Goal: Information Seeking & Learning: Learn about a topic

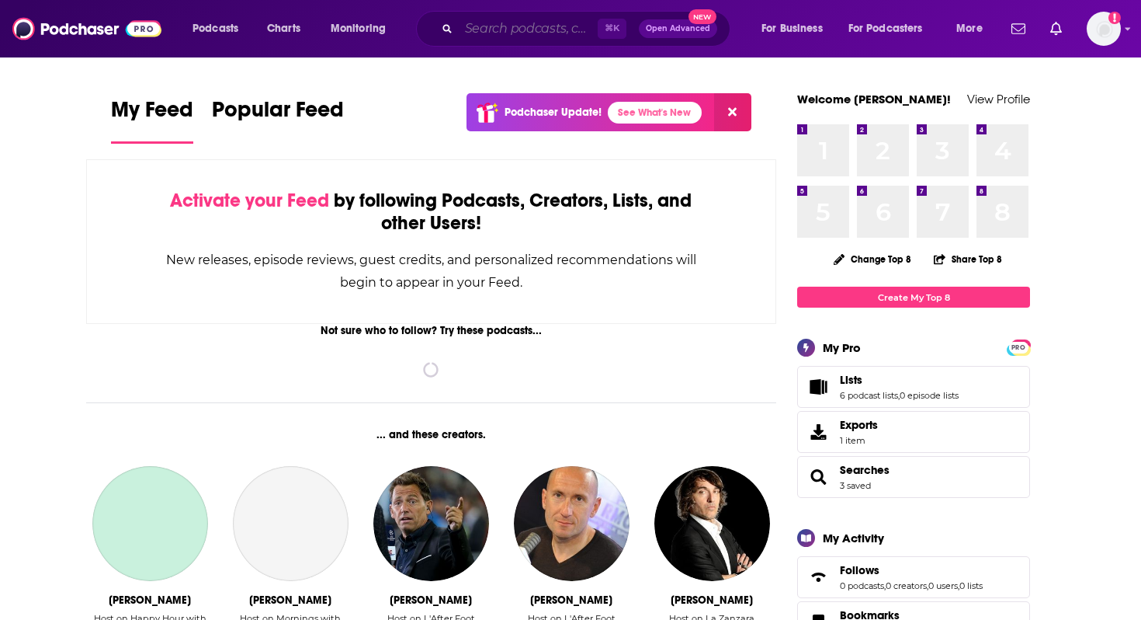
click at [546, 30] on input "Search podcasts, credits, & more..." at bounding box center [528, 28] width 139 height 25
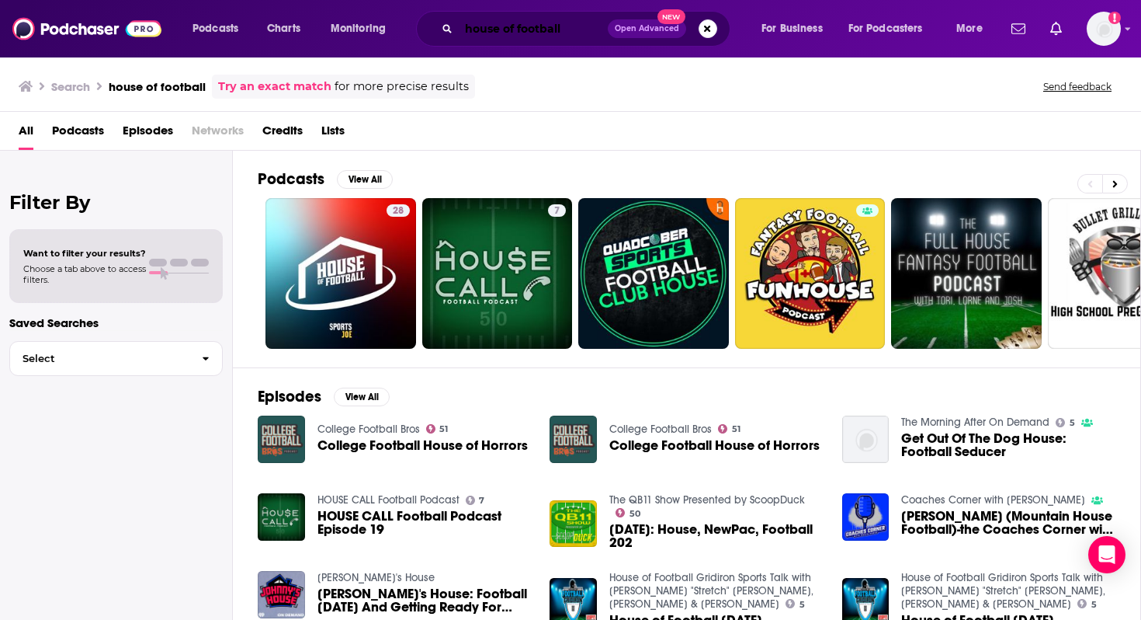
click at [565, 28] on input "house of football" at bounding box center [533, 28] width 149 height 25
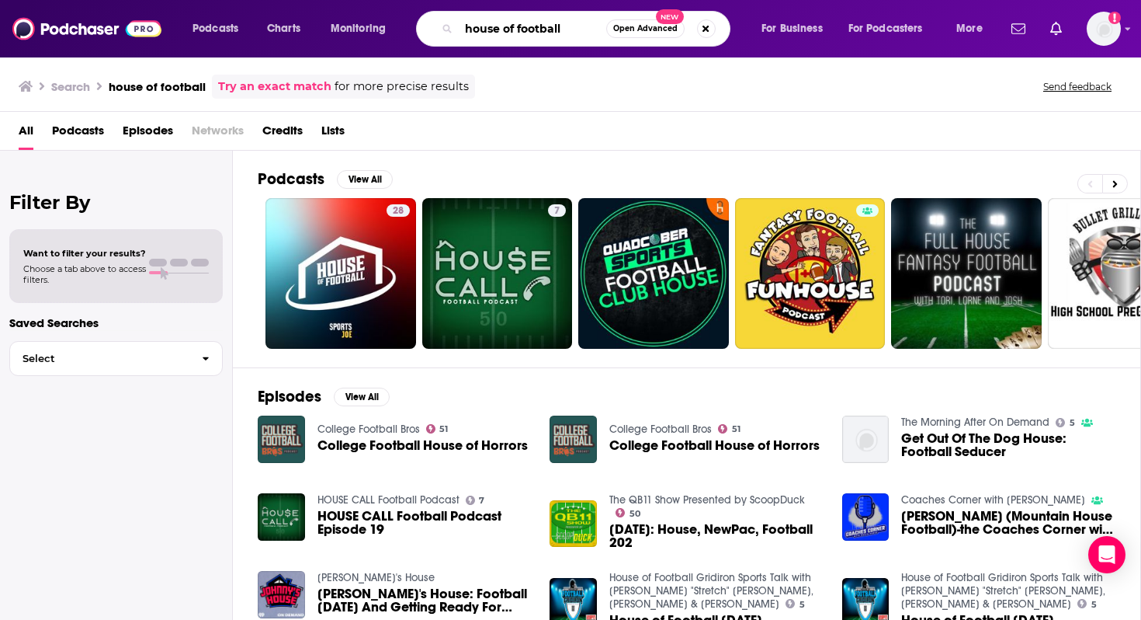
paste input "Gridiron Sports Talk"
type input "house of football Gridiron Sports Talk"
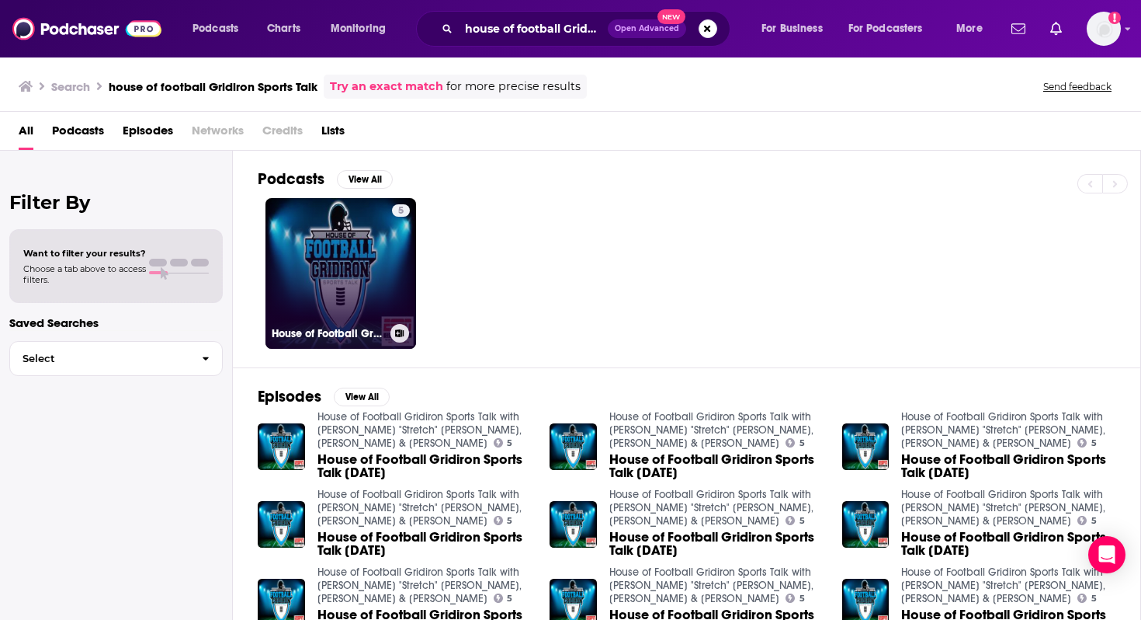
click at [335, 255] on link "5 House of Football Gridiron Sports Talk with [PERSON_NAME] "Stretch" [PERSON_N…" at bounding box center [341, 273] width 151 height 151
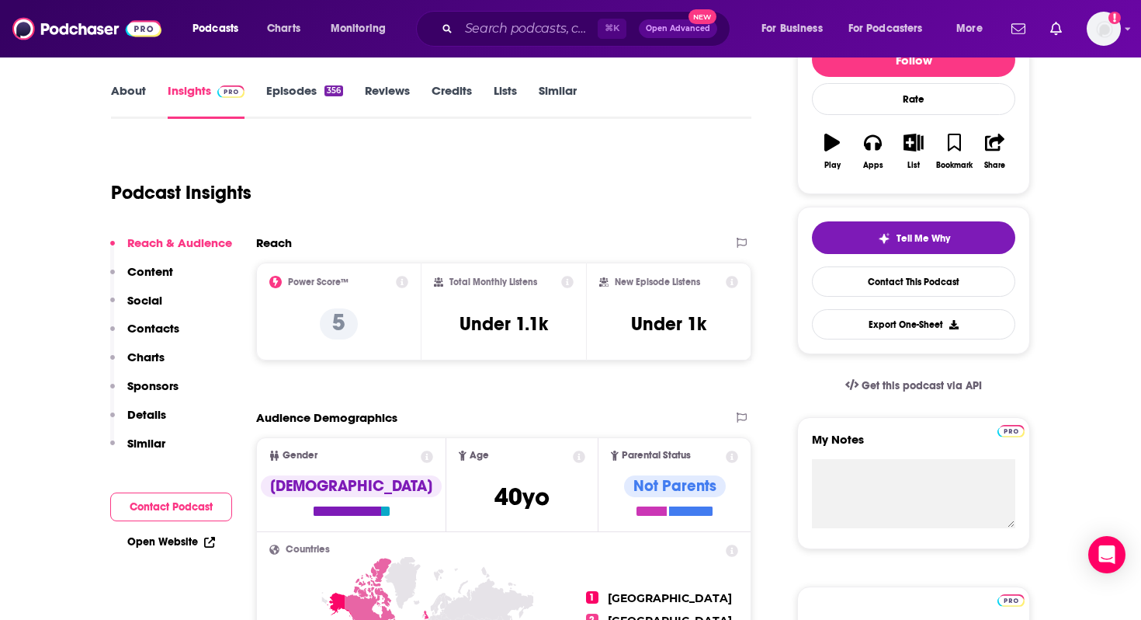
scroll to position [210, 0]
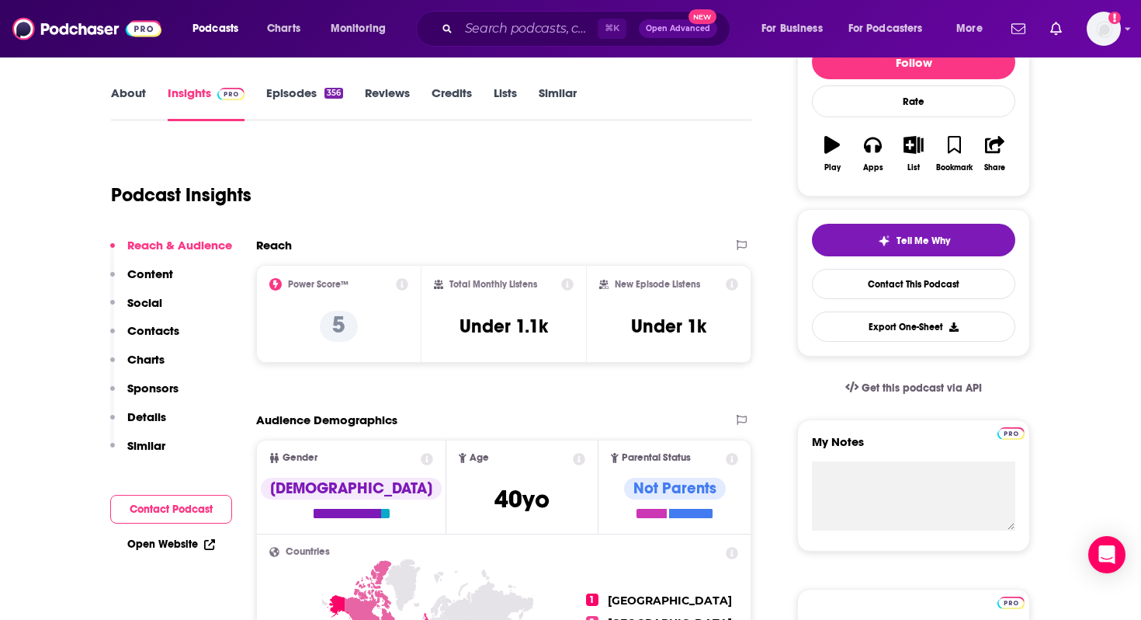
click at [155, 325] on p "Contacts" at bounding box center [153, 330] width 52 height 15
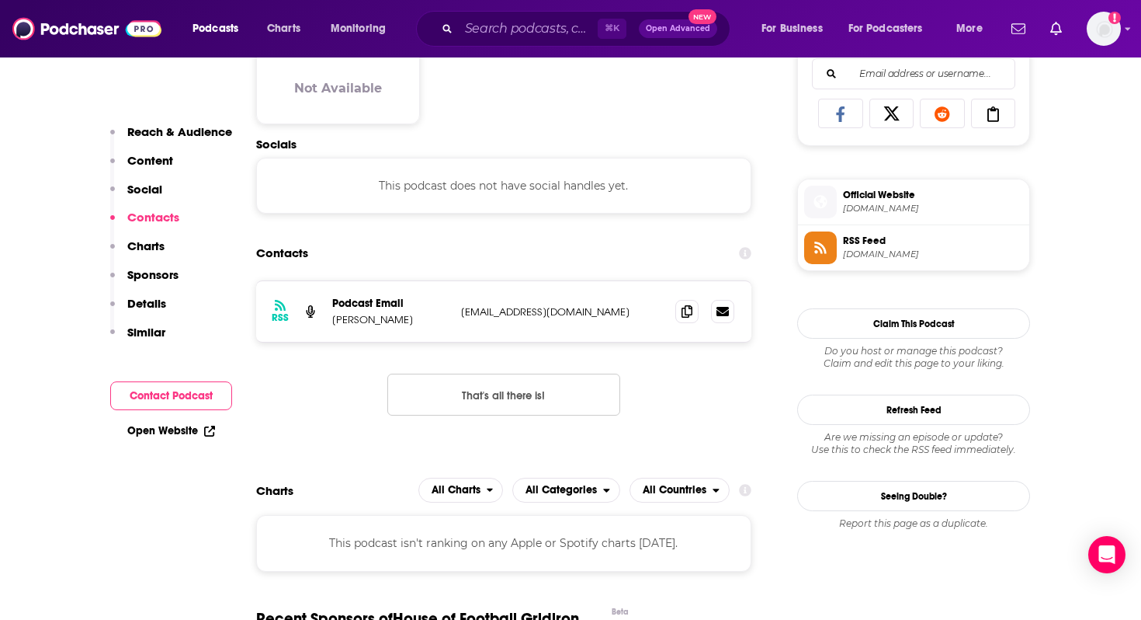
scroll to position [1039, 0]
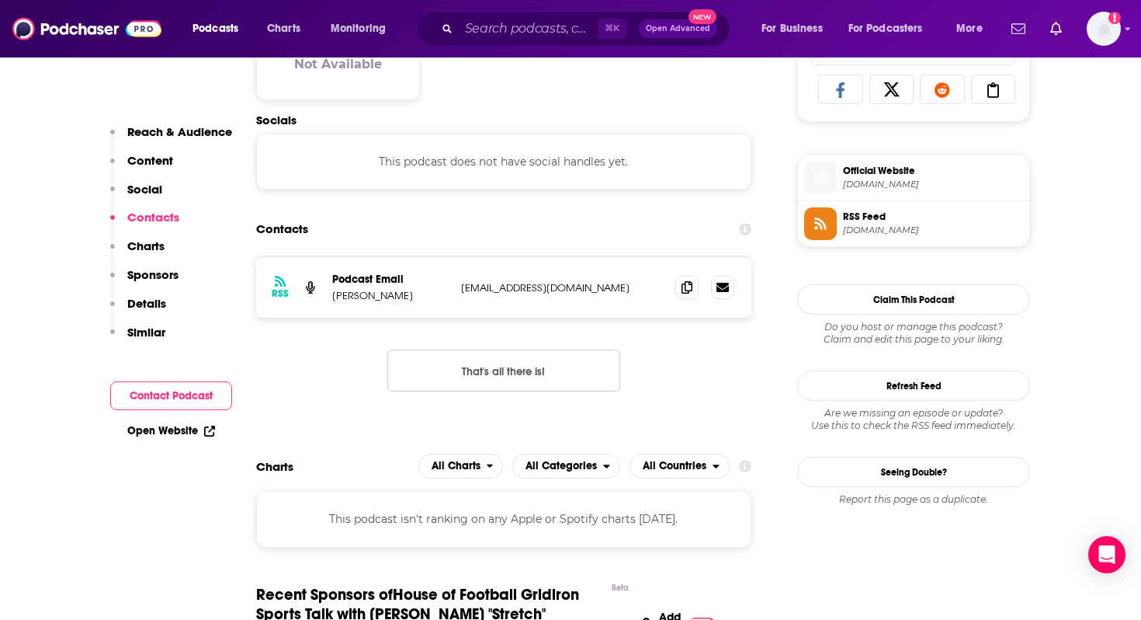
click at [503, 155] on div "This podcast does not have social handles yet." at bounding box center [503, 162] width 495 height 56
drag, startPoint x: 572, startPoint y: 287, endPoint x: 331, endPoint y: 275, distance: 241.8
click at [331, 275] on div "RSS Podcast Email Stephen Simcox simcox270@gmail.com simcox270@gmail.com" at bounding box center [503, 287] width 495 height 61
copy div "Podcast Email Stephen Simcox simcox270@gmail.com"
click at [320, 362] on div "RSS Podcast Email Stephen Simcox simcox270@gmail.com simcox270@gmail.com That's…" at bounding box center [503, 336] width 495 height 160
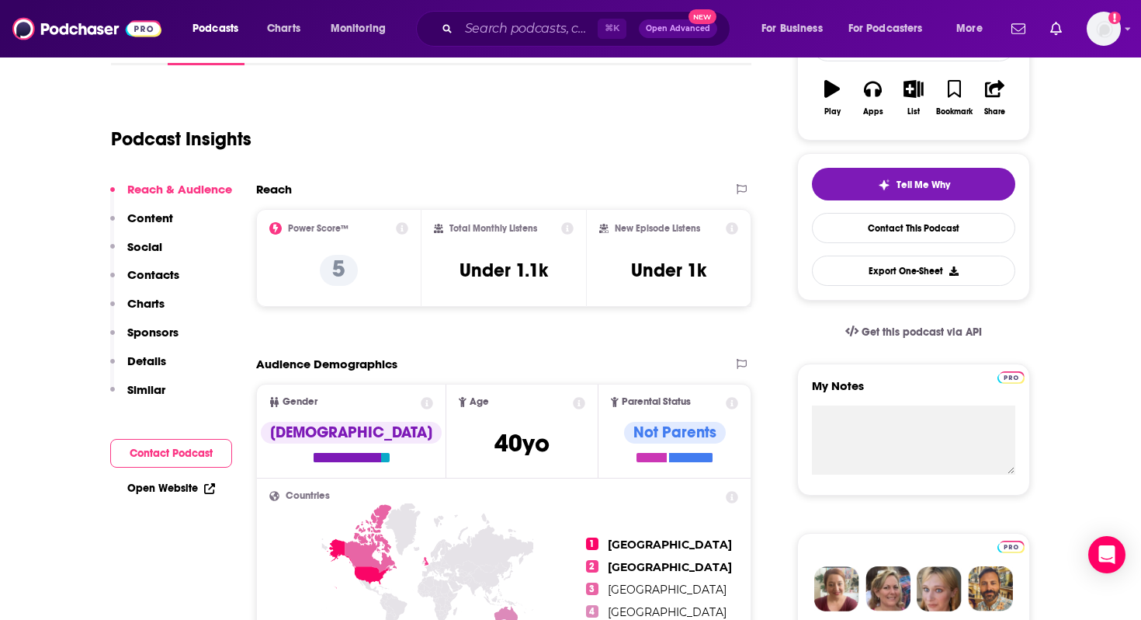
scroll to position [0, 0]
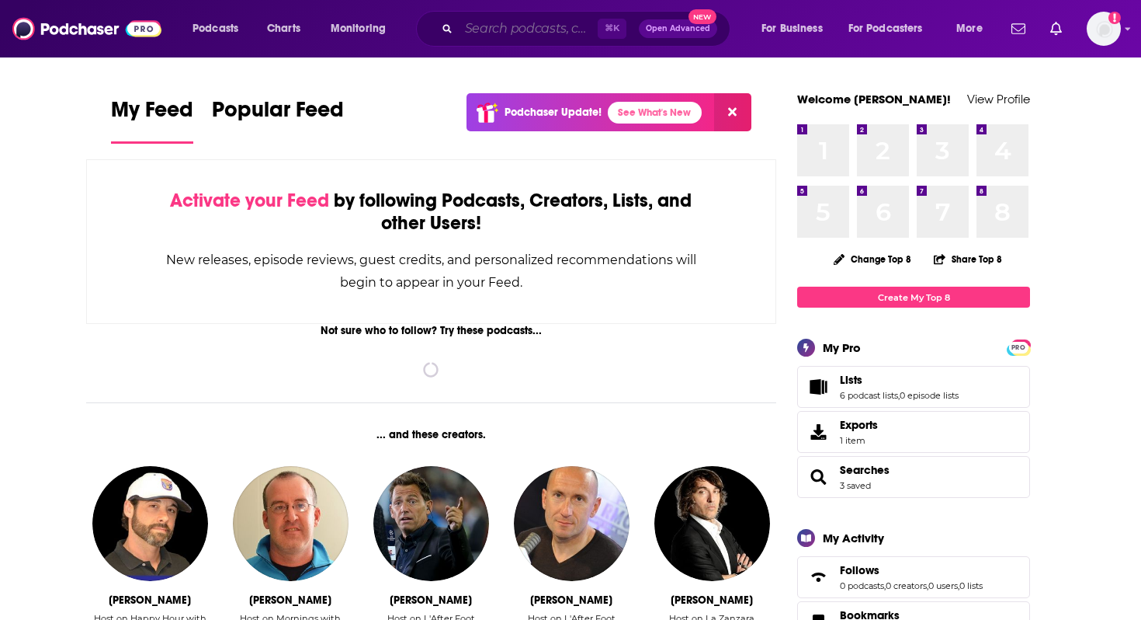
click at [521, 30] on input "Search podcasts, credits, & more..." at bounding box center [528, 28] width 139 height 25
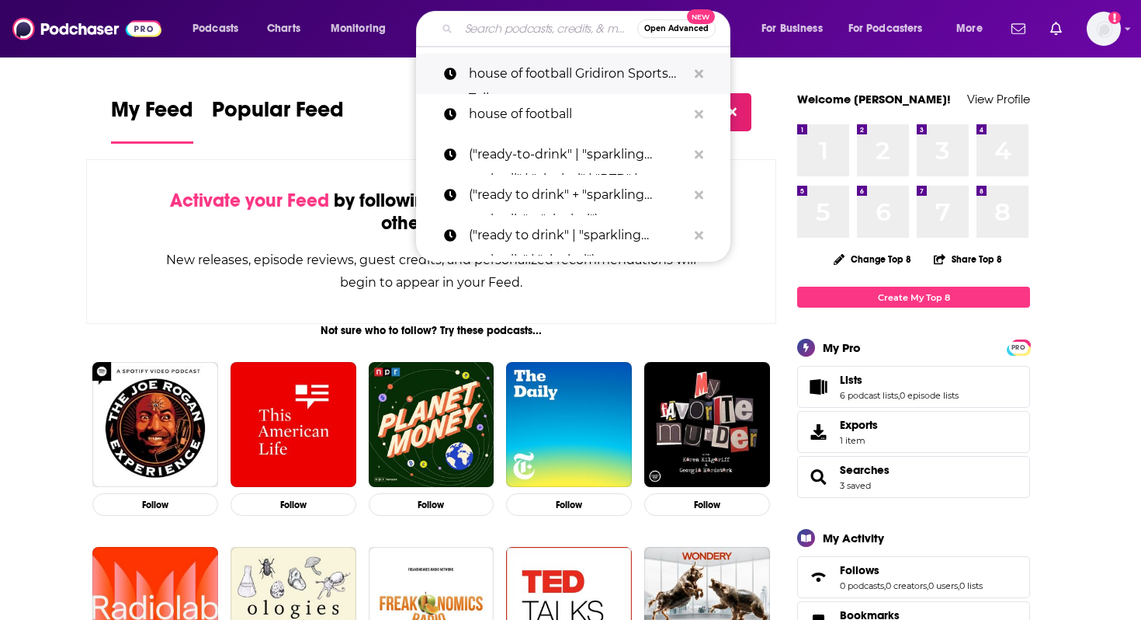
click at [545, 73] on p "house of football Gridiron Sports Talk" at bounding box center [578, 74] width 218 height 40
type input "house of football Gridiron Sports Talk"
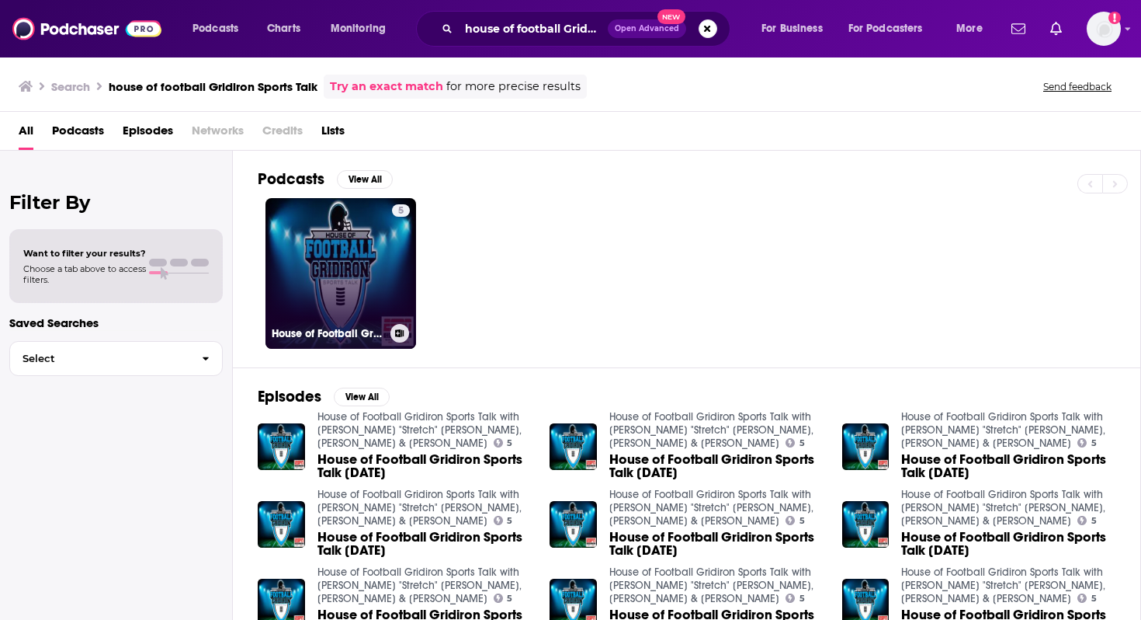
click at [371, 236] on link "5 House of Football Gridiron Sports Talk with [PERSON_NAME] "Stretch" [PERSON_N…" at bounding box center [341, 273] width 151 height 151
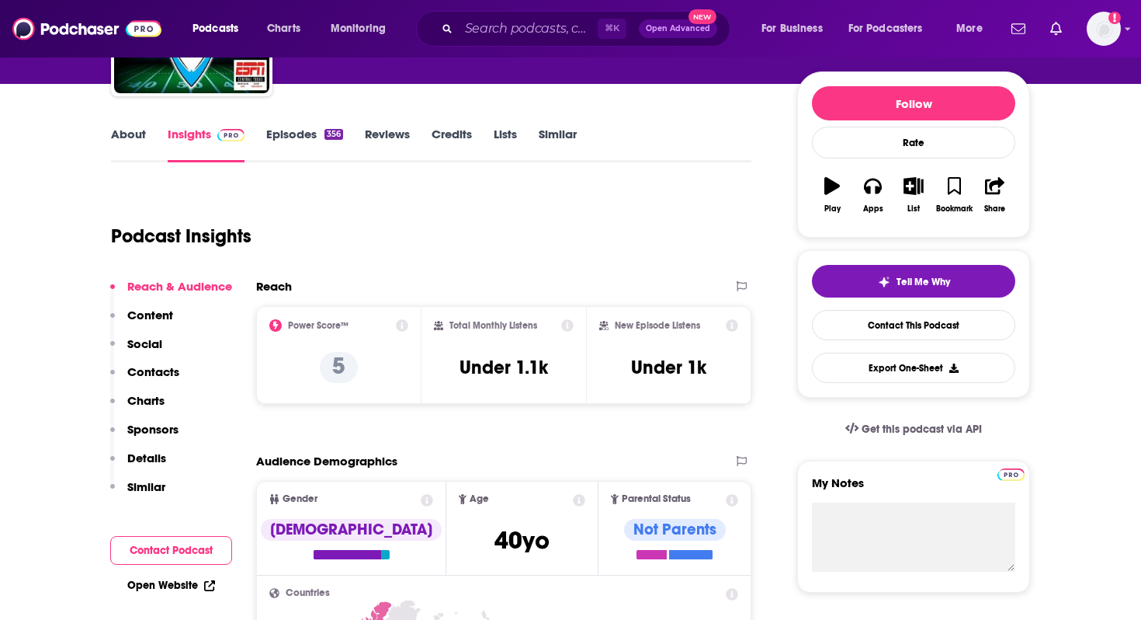
scroll to position [170, 0]
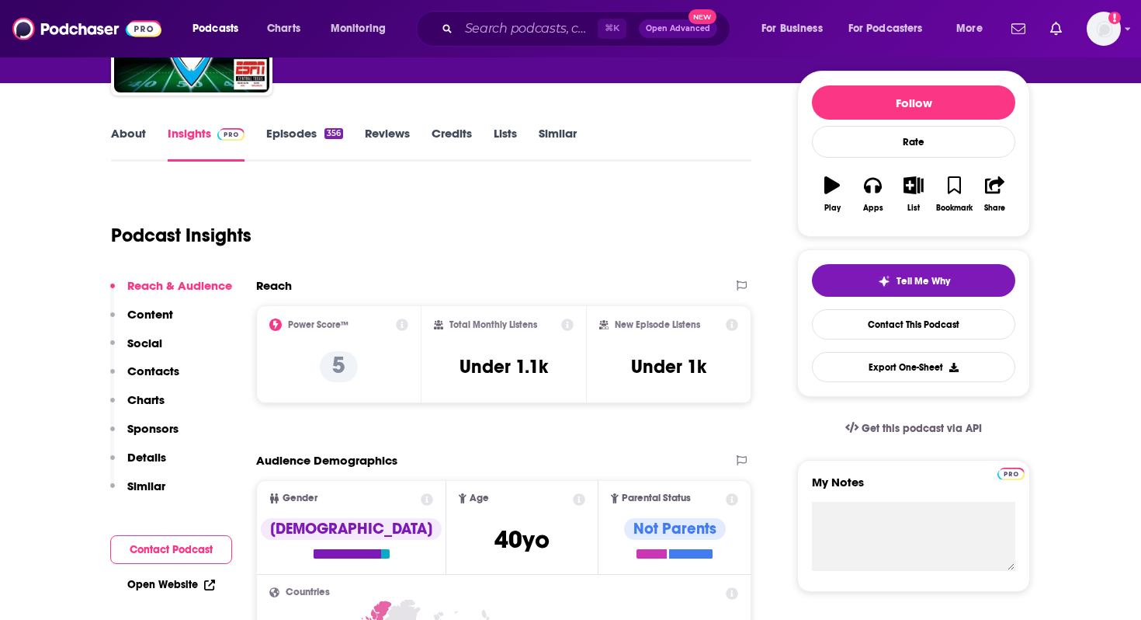
click at [568, 326] on icon at bounding box center [567, 324] width 12 height 12
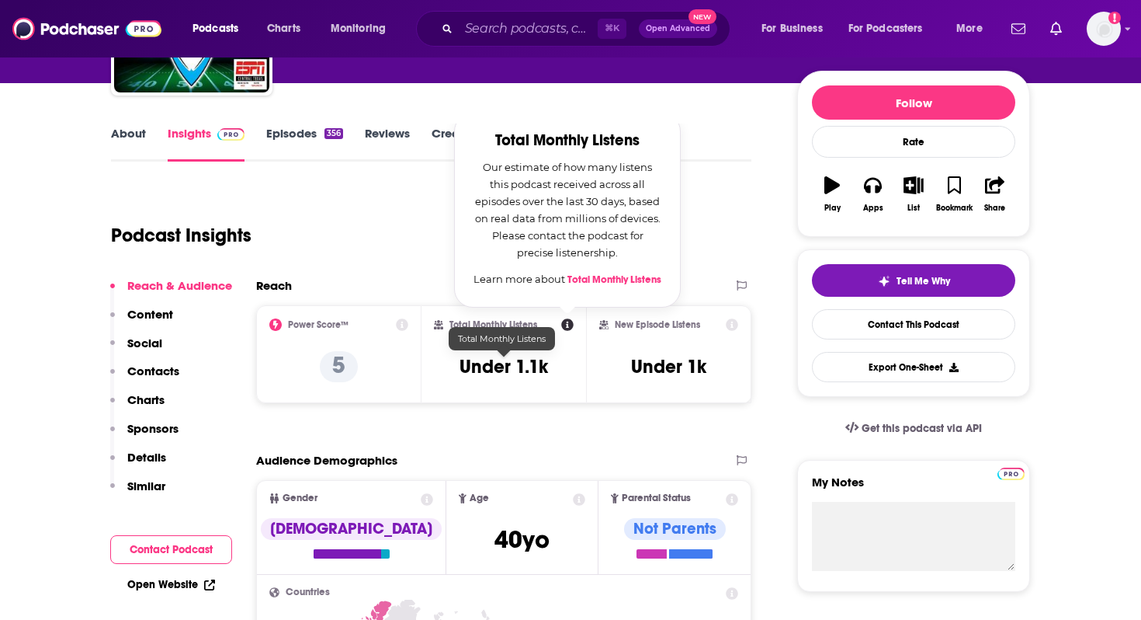
click at [491, 356] on h3 "Under 1.1k" at bounding box center [504, 366] width 89 height 23
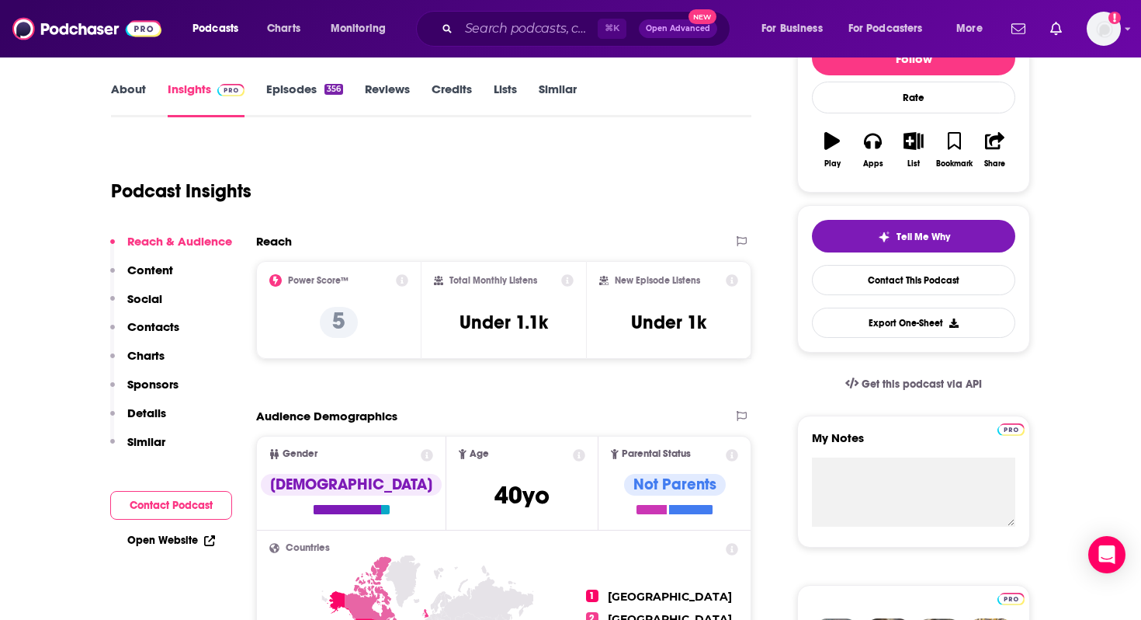
click at [139, 412] on p "Details" at bounding box center [146, 412] width 39 height 15
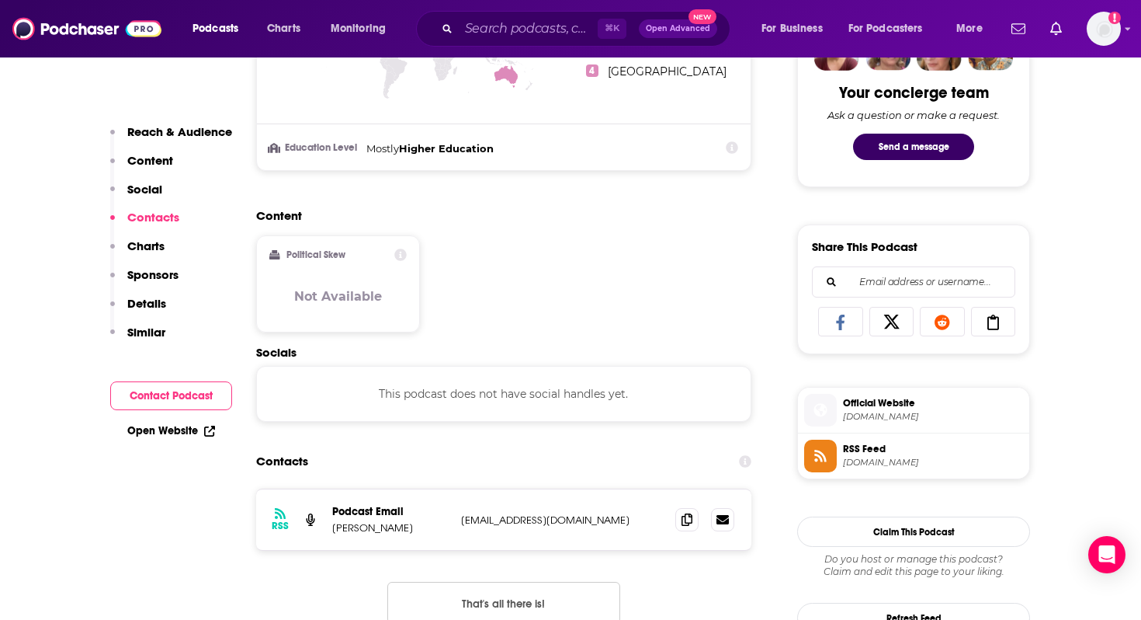
scroll to position [0, 0]
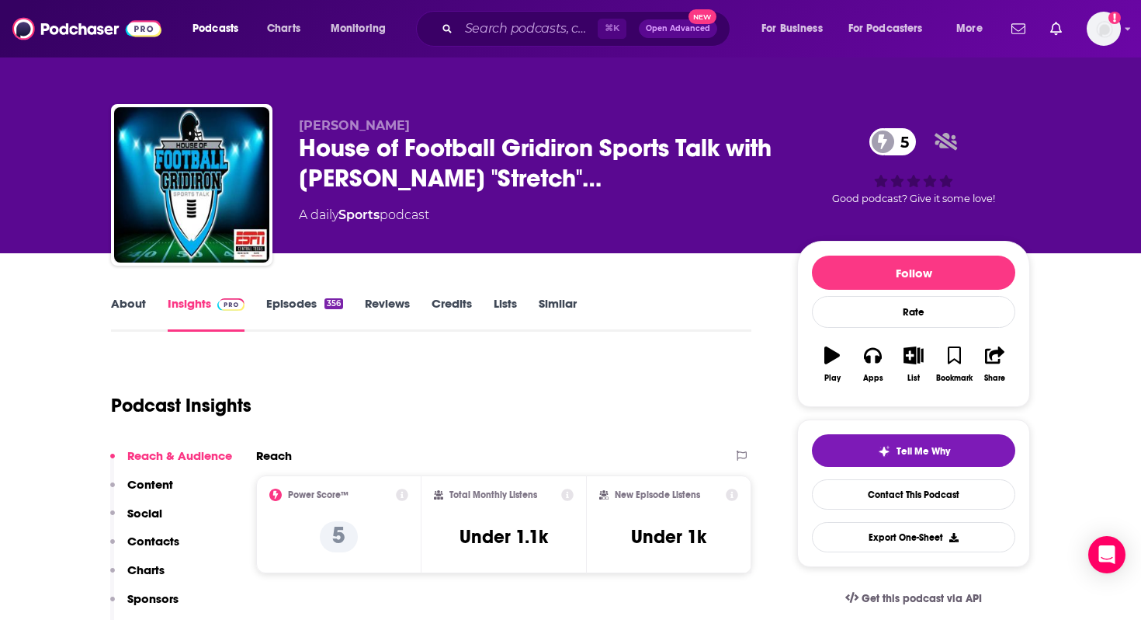
click at [381, 368] on div "Podcast Insights" at bounding box center [425, 395] width 628 height 79
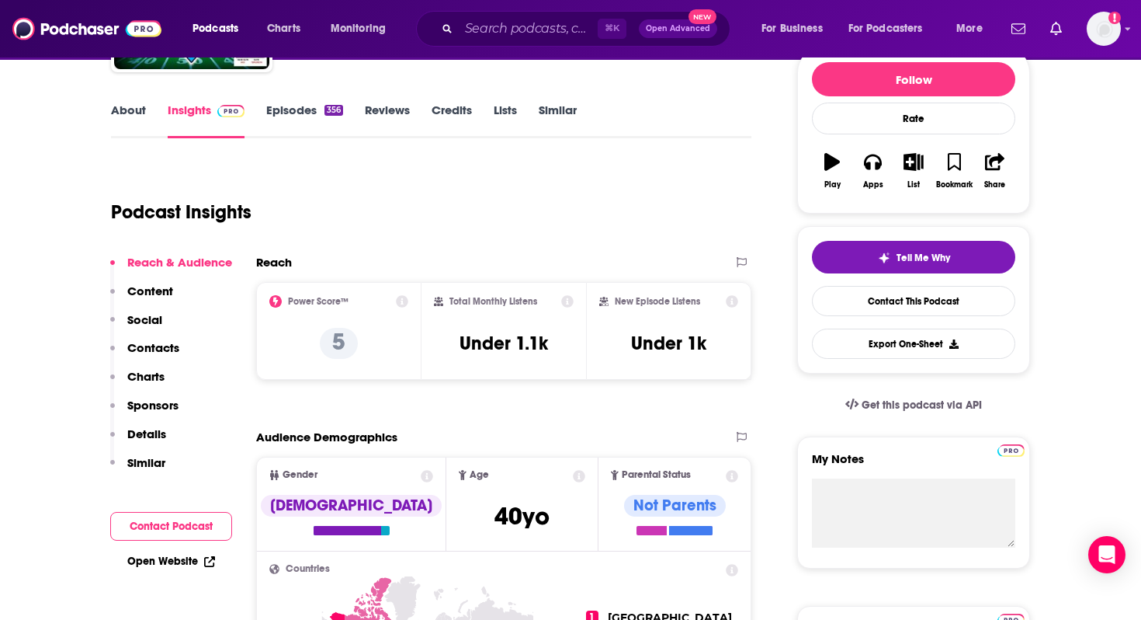
scroll to position [256, 0]
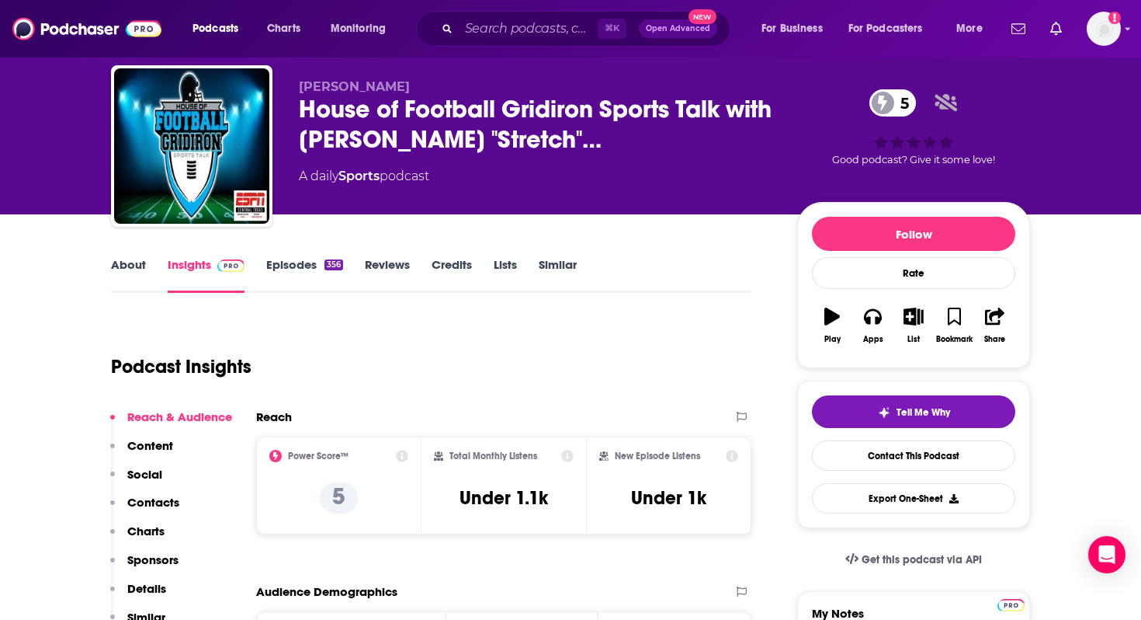
scroll to position [0, 0]
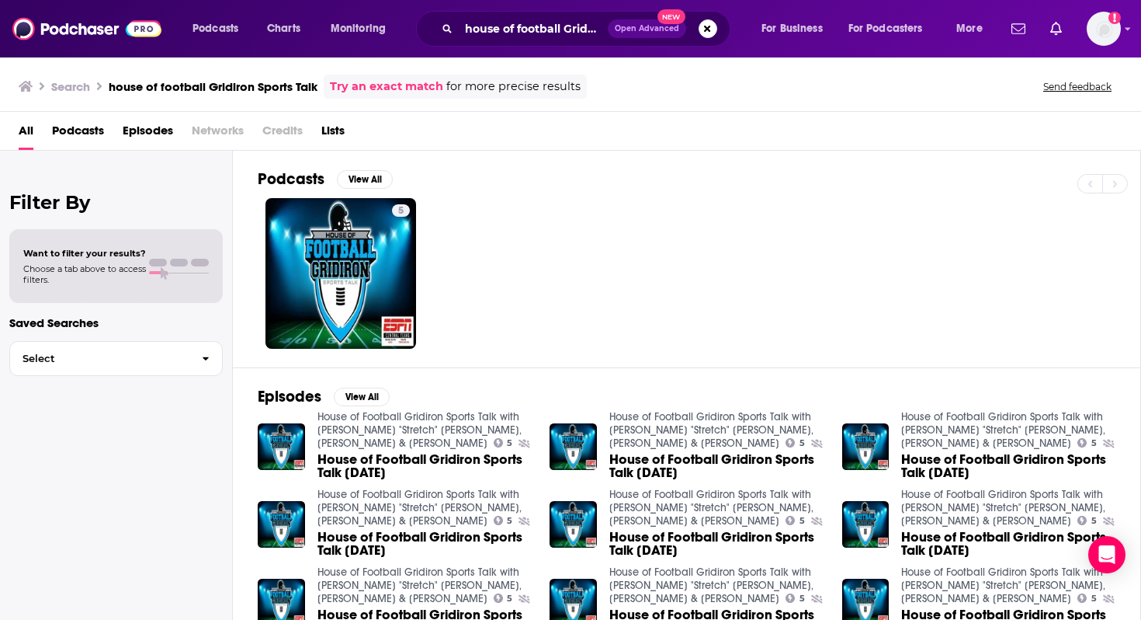
click at [565, 304] on div "5" at bounding box center [699, 273] width 883 height 151
click at [568, 266] on div "5" at bounding box center [699, 273] width 883 height 151
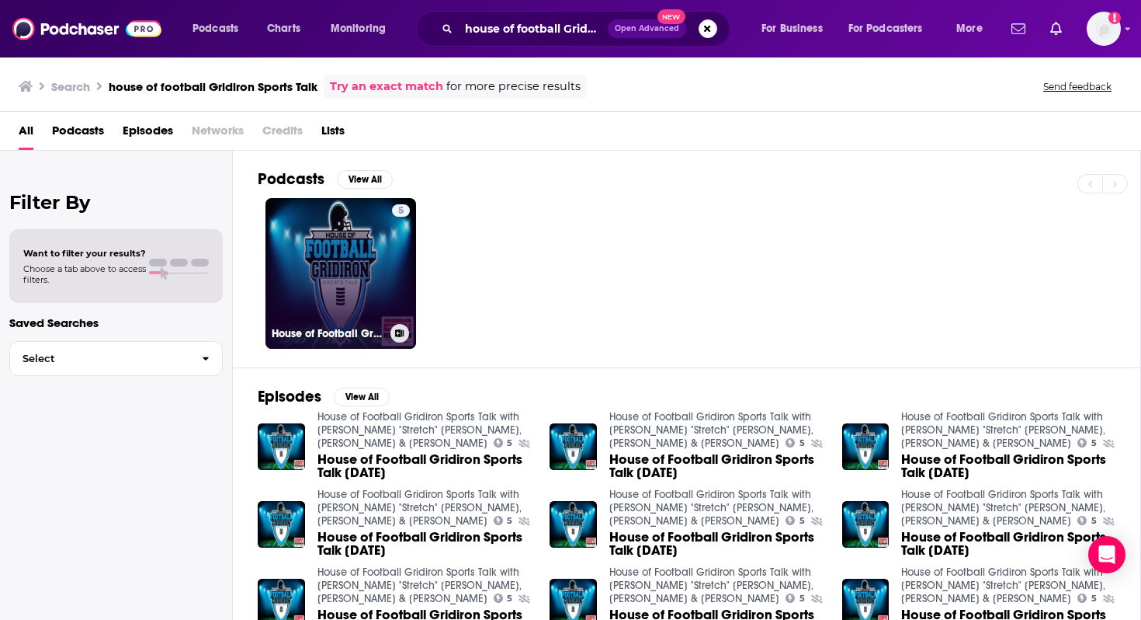
click at [366, 259] on link "5 House of Football Gridiron Sports Talk with [PERSON_NAME] "Stretch" [PERSON_N…" at bounding box center [341, 273] width 151 height 151
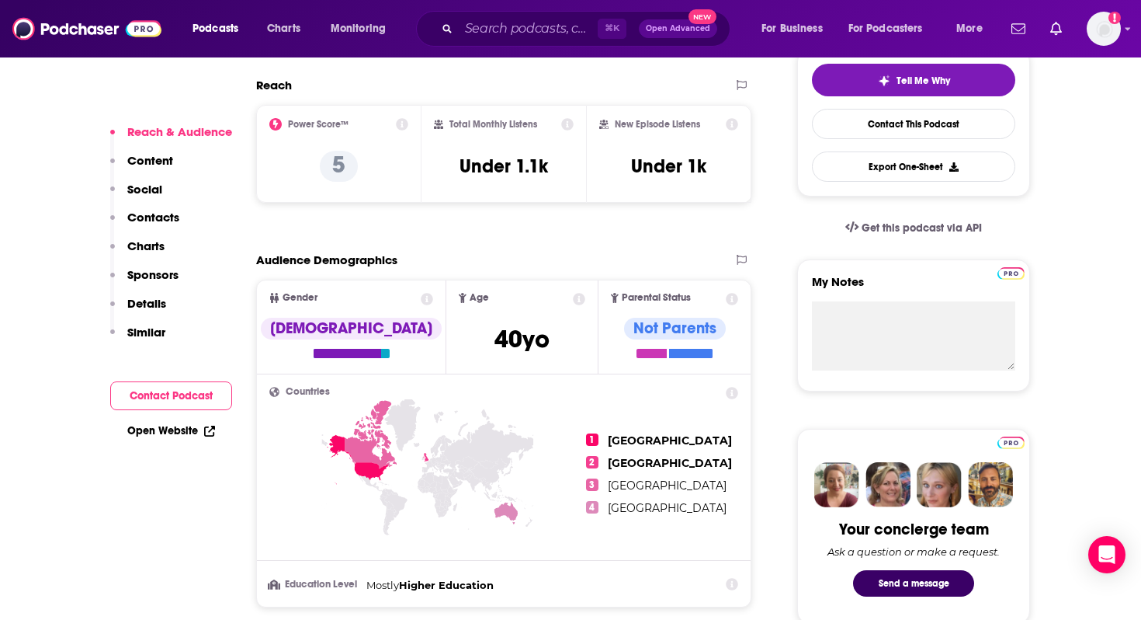
click at [148, 332] on p "Similar" at bounding box center [146, 332] width 38 height 15
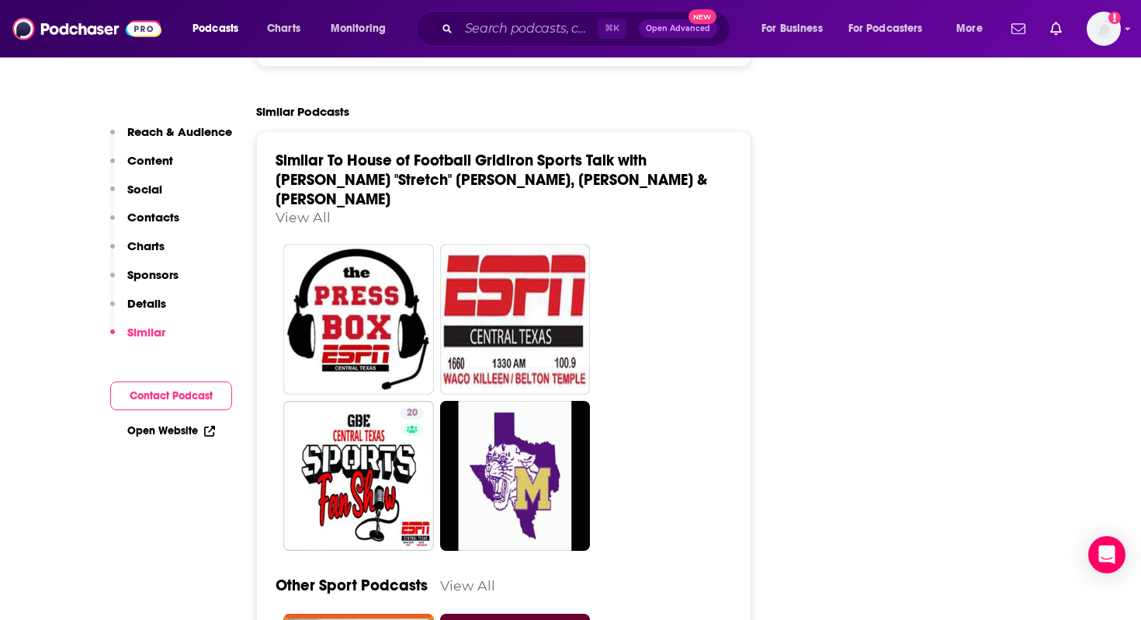
scroll to position [2092, 0]
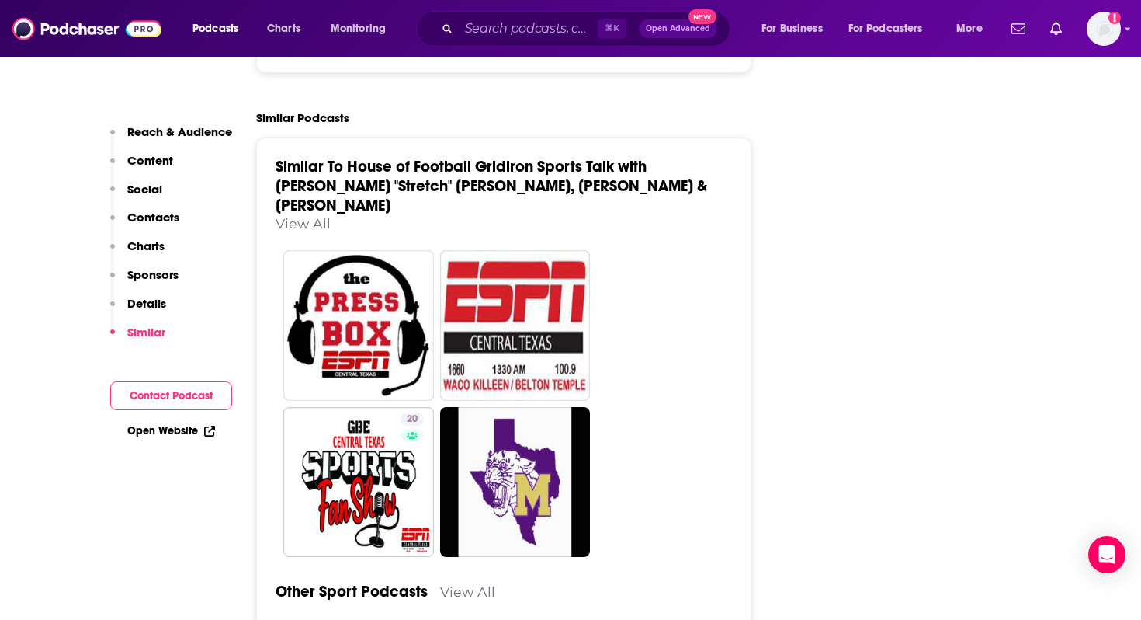
click at [312, 215] on link "View All" at bounding box center [303, 223] width 55 height 16
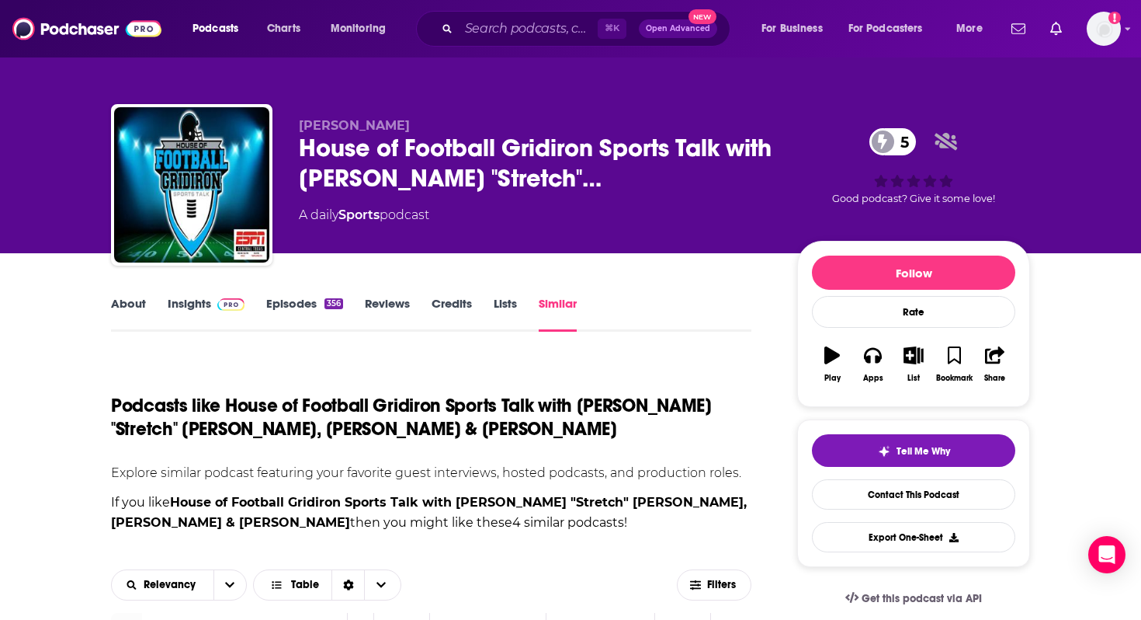
click at [320, 370] on div "Podcasts like House of Football Gridiron Sports Talk with [PERSON_NAME] "Stretc…" at bounding box center [431, 407] width 641 height 102
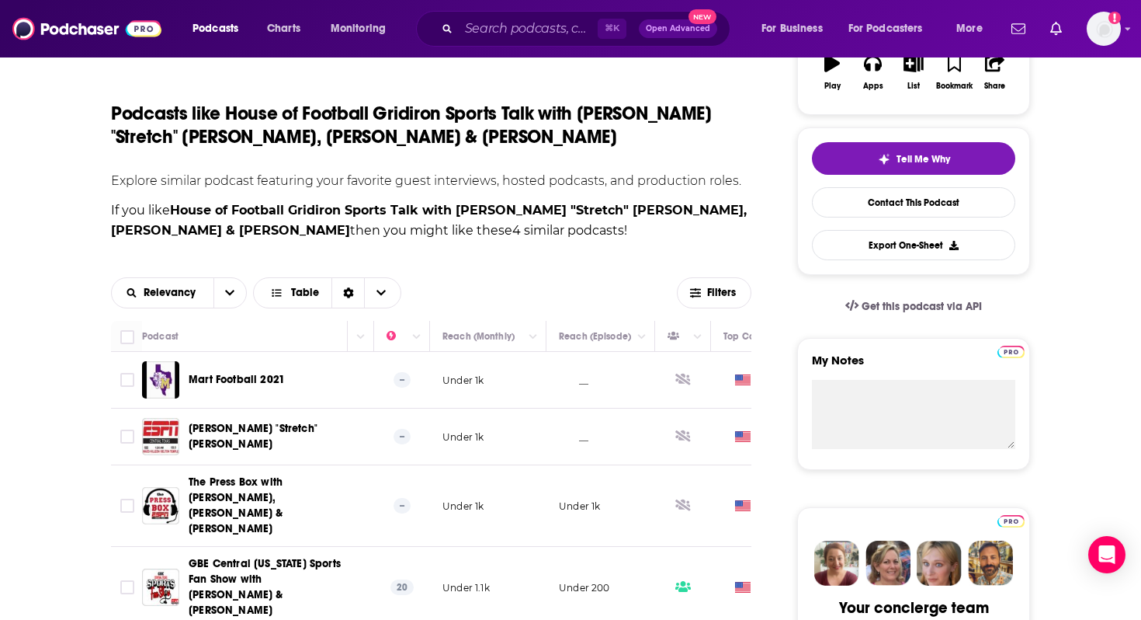
scroll to position [337, 0]
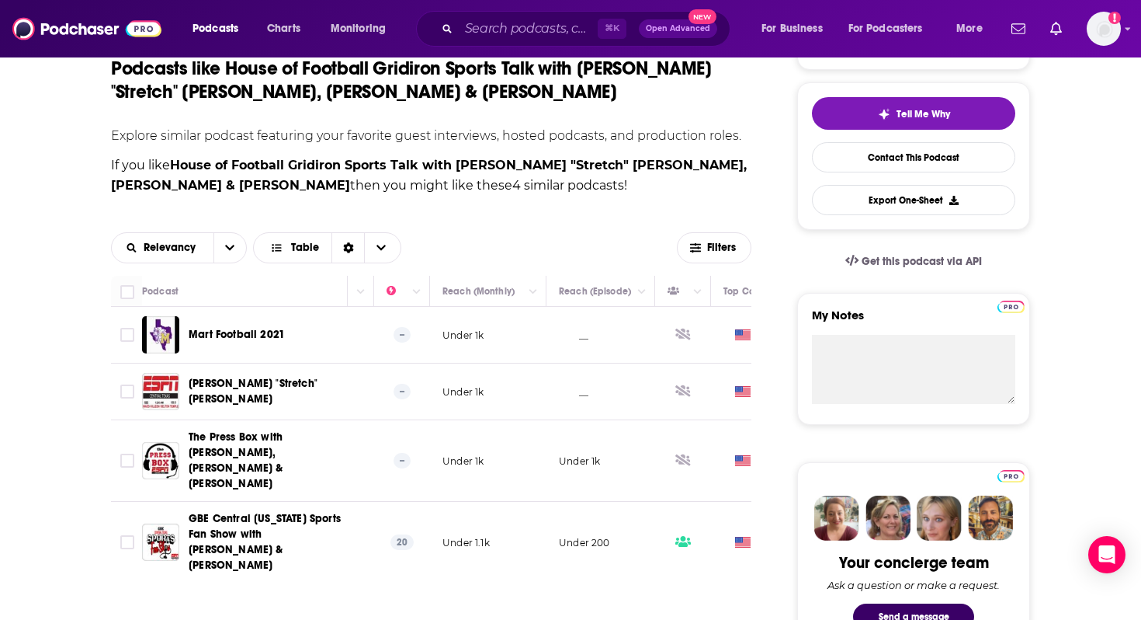
click at [532, 226] on div "Relevancy Table Filters" at bounding box center [431, 248] width 641 height 56
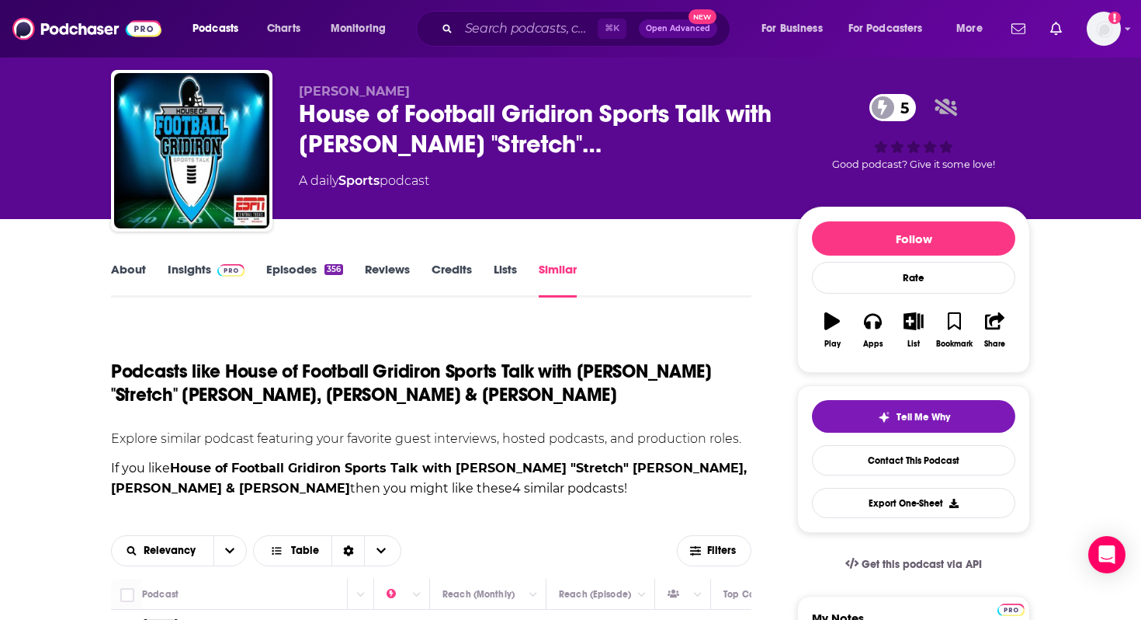
scroll to position [29, 0]
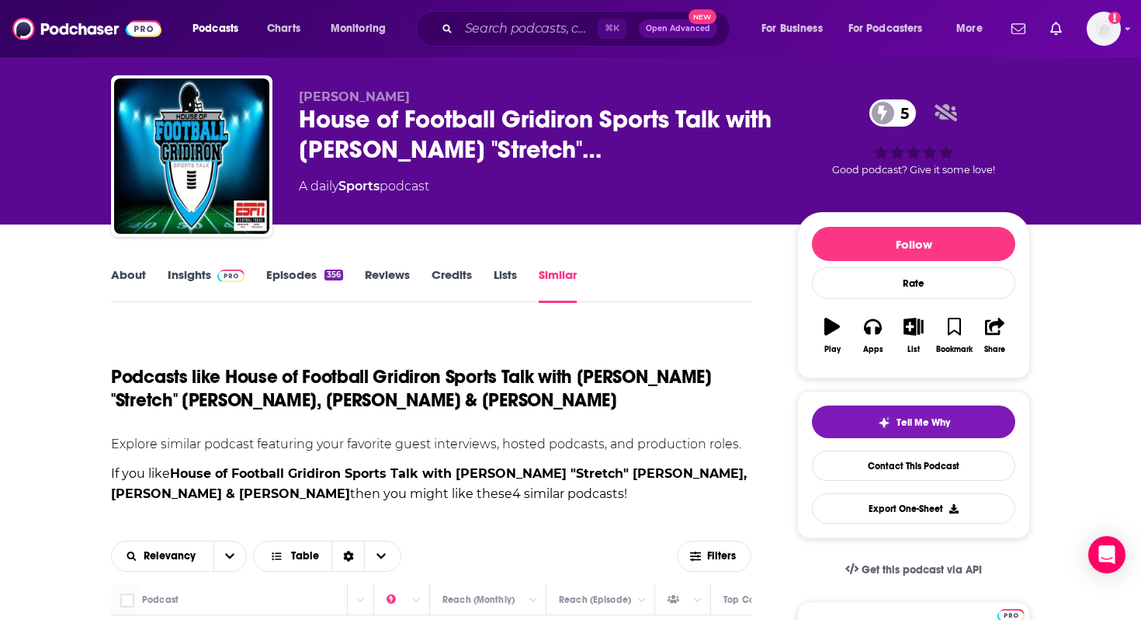
click at [213, 280] on span at bounding box center [227, 274] width 33 height 15
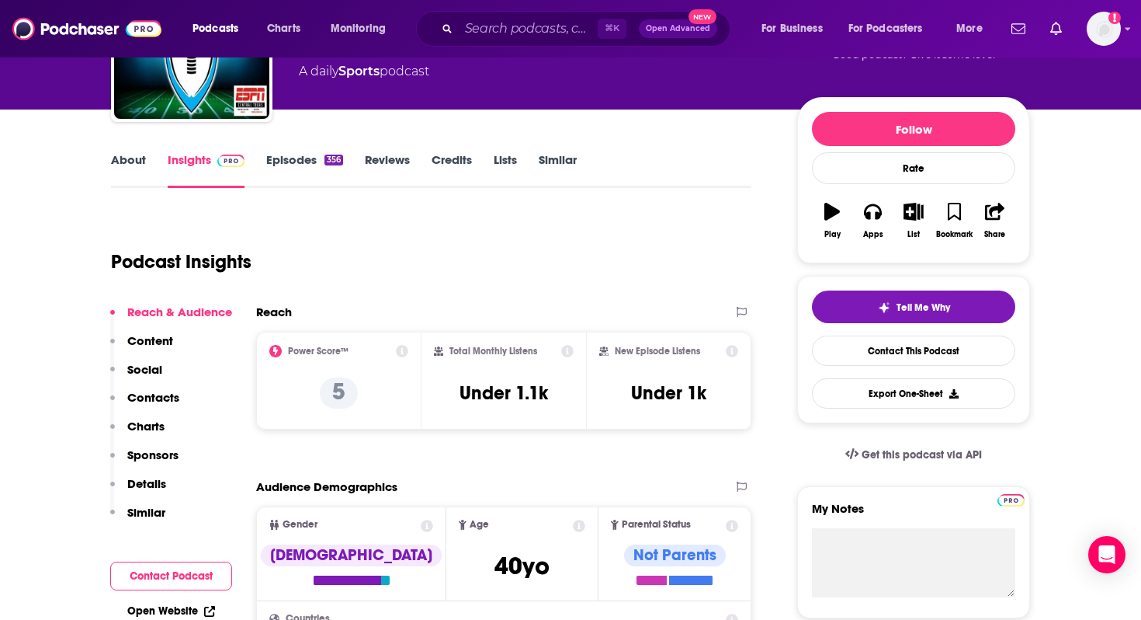
scroll to position [136, 0]
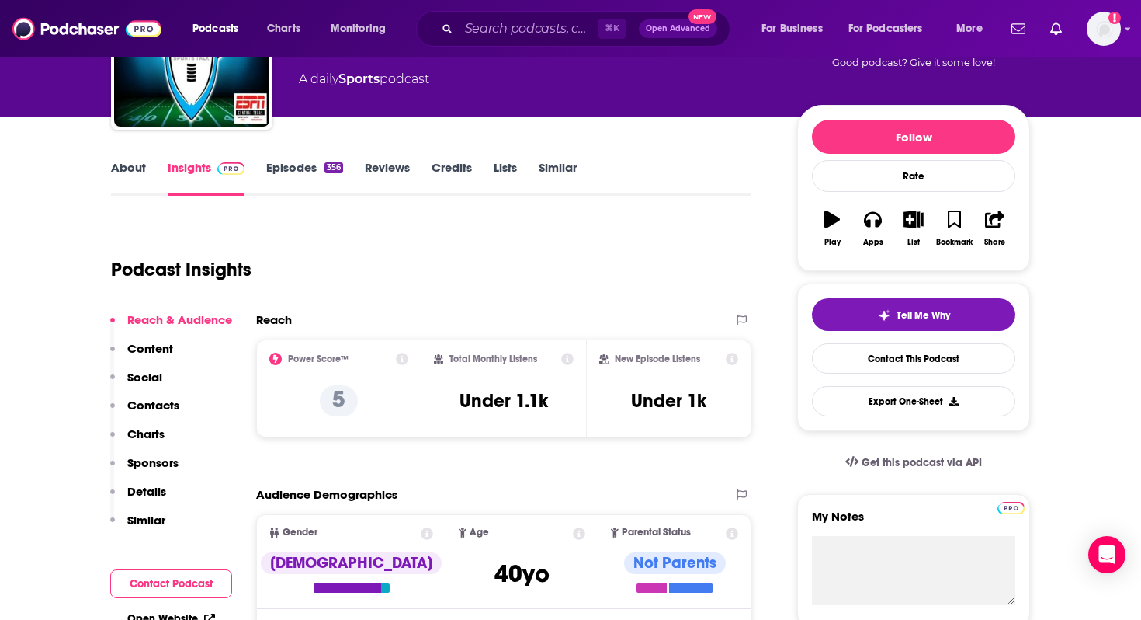
click at [564, 170] on link "Similar" at bounding box center [558, 178] width 38 height 36
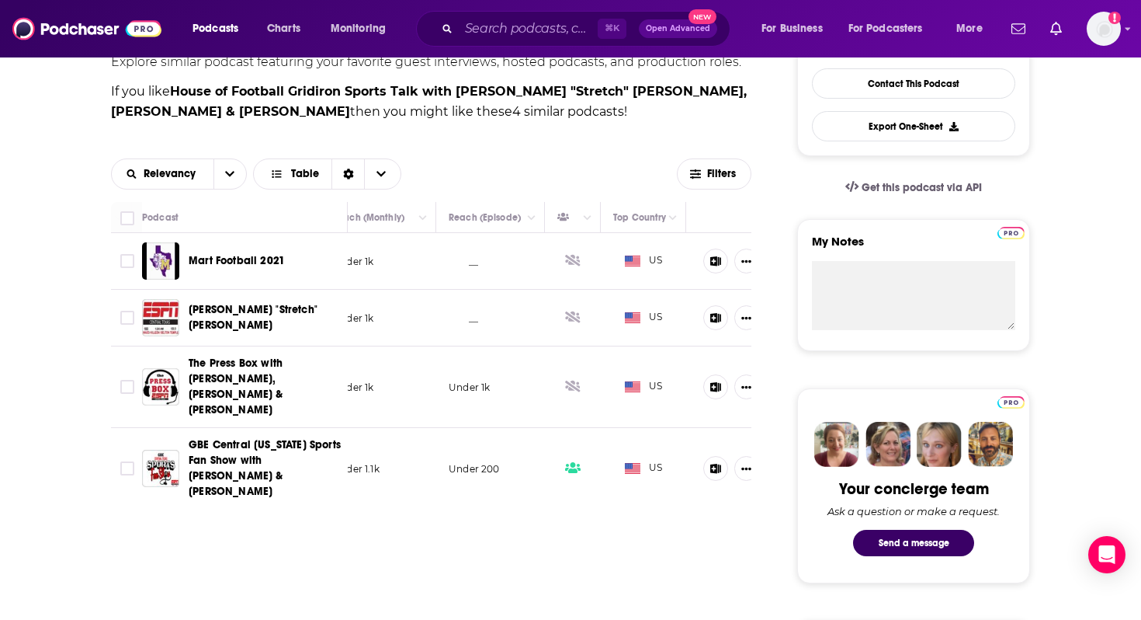
scroll to position [0, 500]
click at [445, 172] on div "Relevancy Table" at bounding box center [394, 173] width 566 height 31
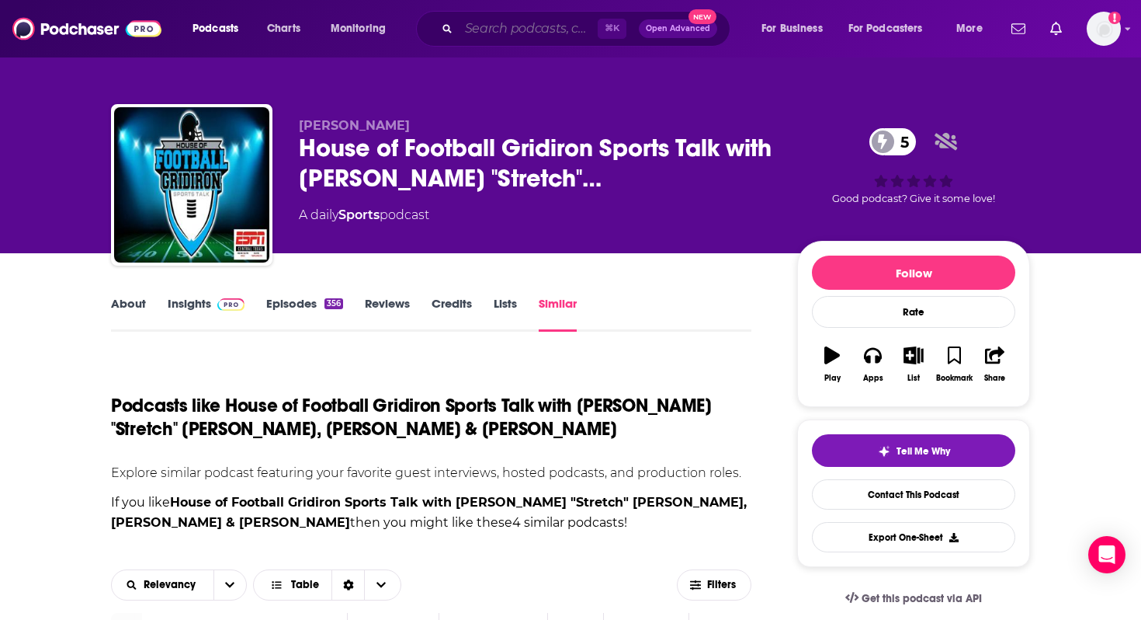
click at [526, 30] on input "Search podcasts, credits, & more..." at bounding box center [528, 28] width 139 height 25
click at [285, 362] on div "Podcasts like House of Football Gridiron Sports Talk with [PERSON_NAME] "Stretc…" at bounding box center [431, 407] width 641 height 102
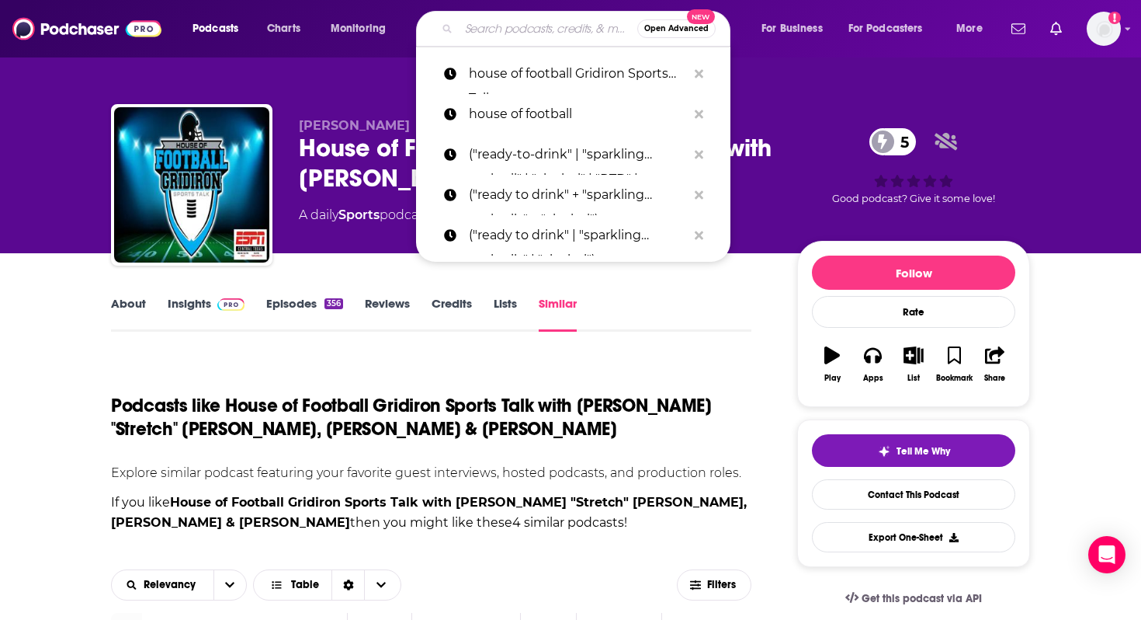
click at [530, 33] on input "Search podcasts, credits, & more..." at bounding box center [548, 28] width 179 height 25
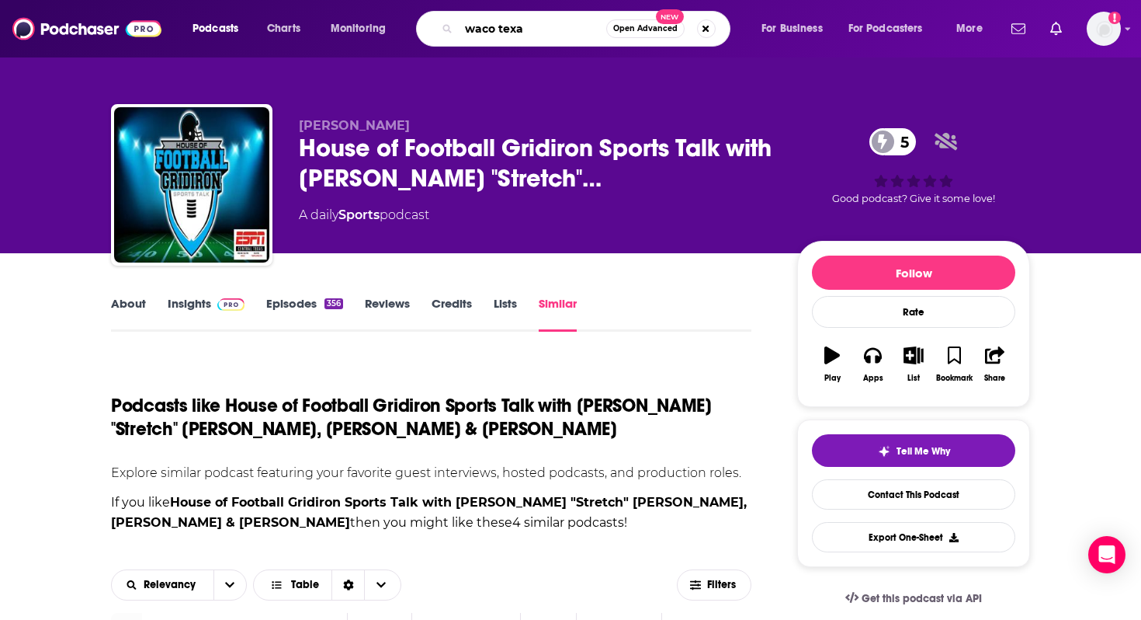
type input "waco [US_STATE]"
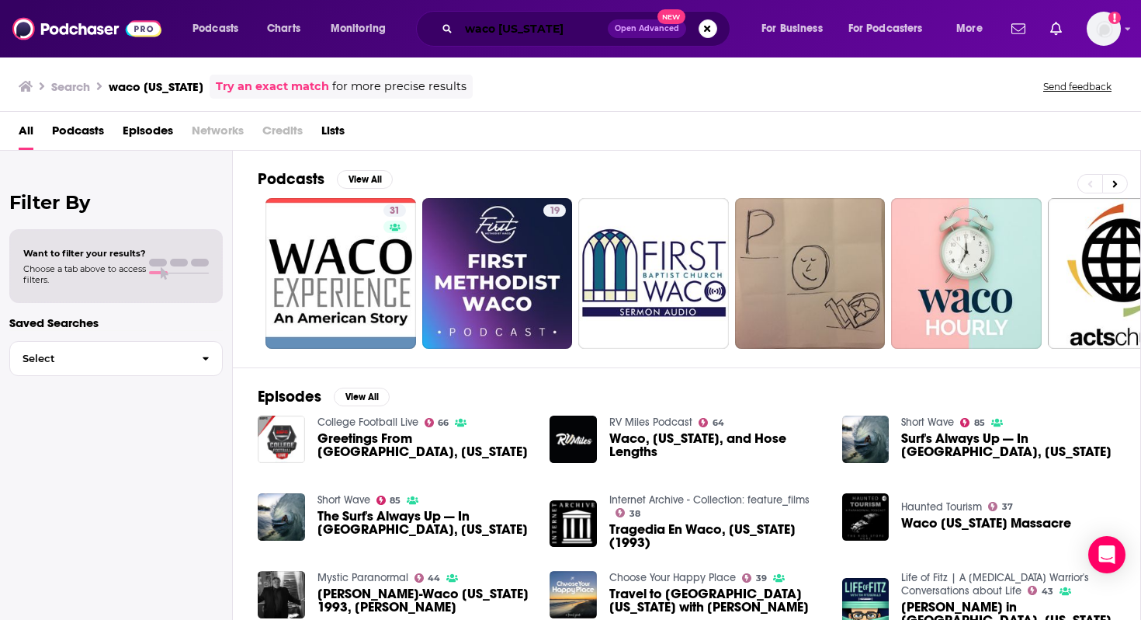
click at [547, 28] on input "waco [US_STATE]" at bounding box center [533, 28] width 149 height 25
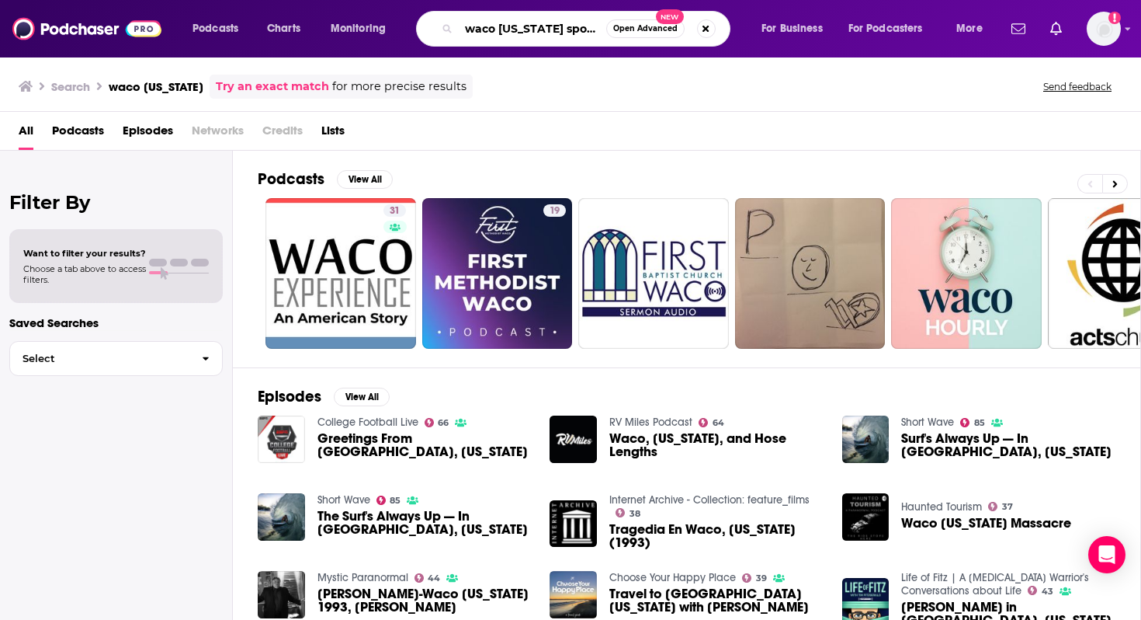
type input "waco [US_STATE] sports"
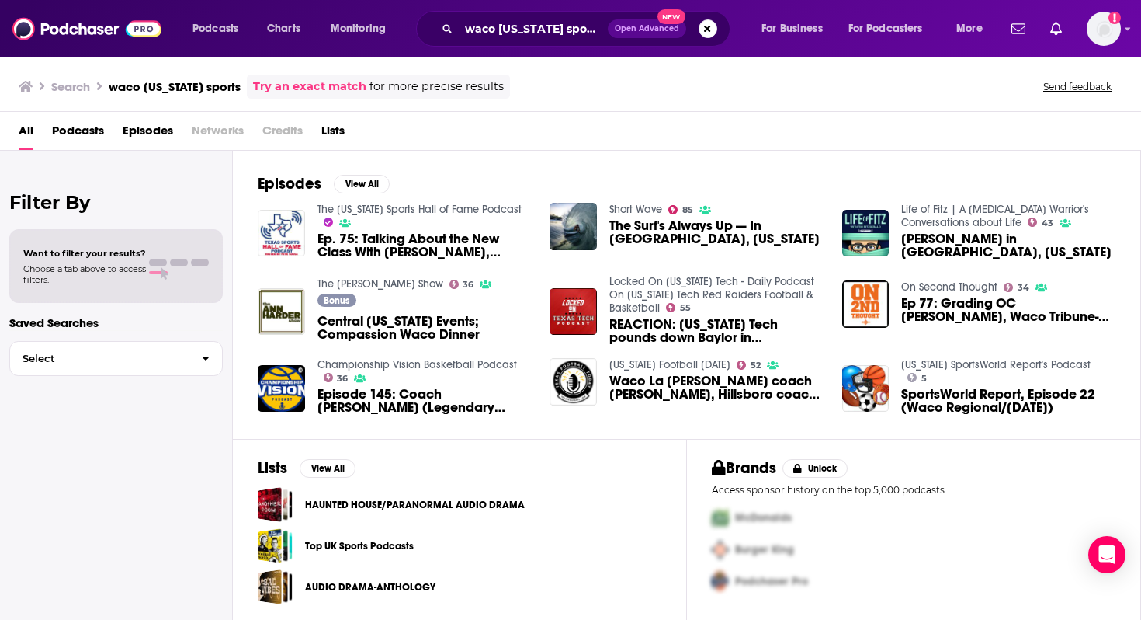
scroll to position [144, 0]
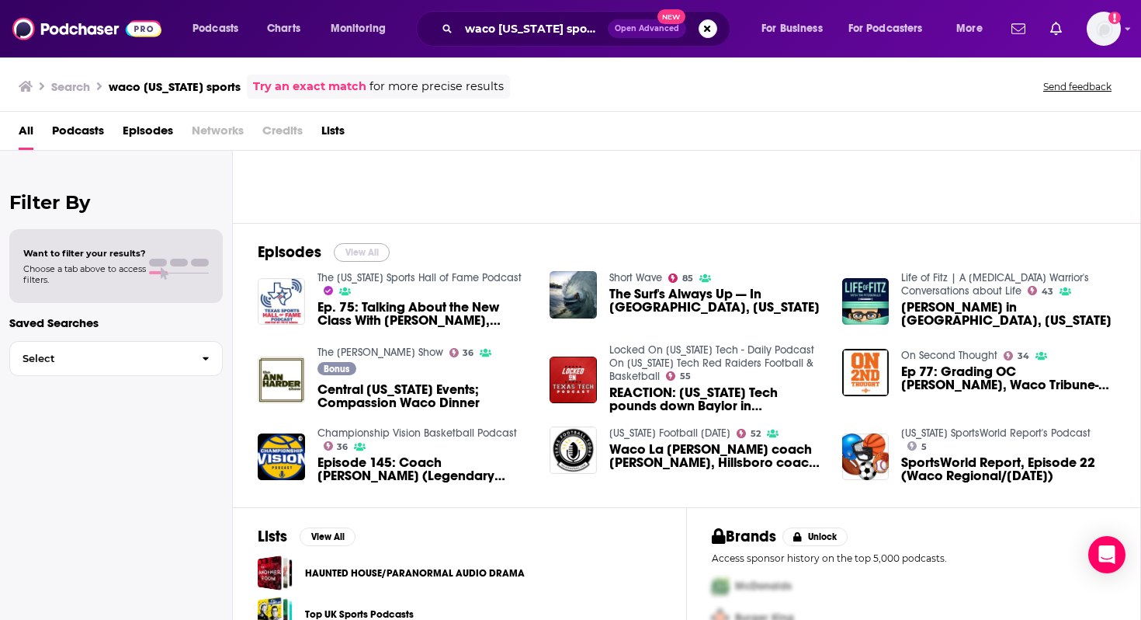
click at [361, 250] on button "View All" at bounding box center [362, 252] width 56 height 19
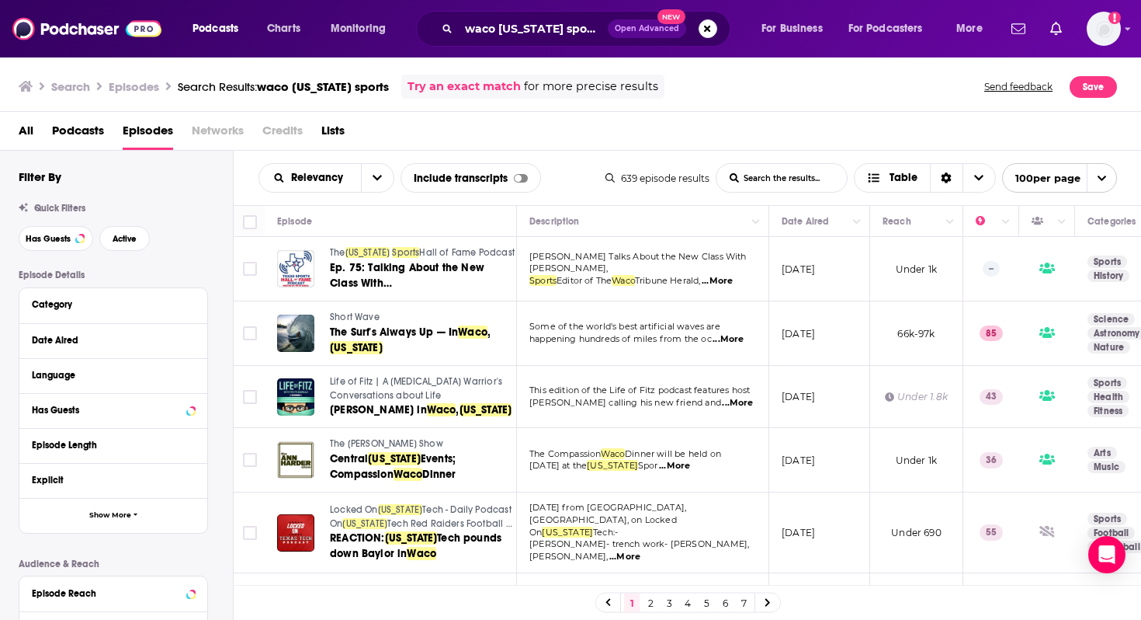
scroll to position [158, 0]
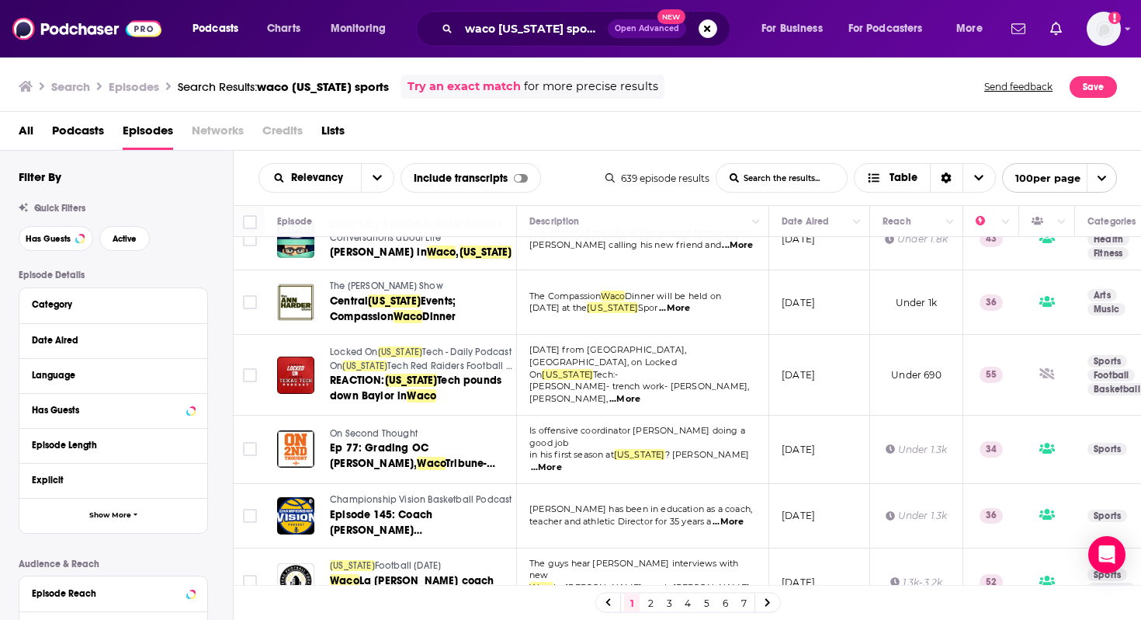
click at [94, 130] on span "Podcasts" at bounding box center [78, 134] width 52 height 32
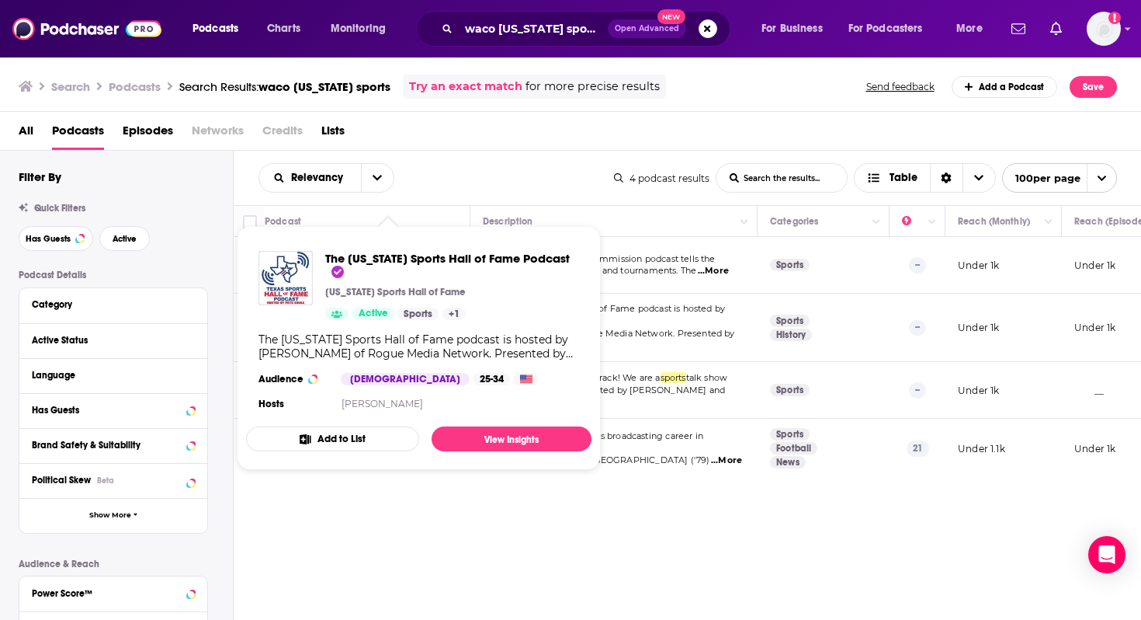
click at [491, 158] on div "Relevancy List Search Input Search the results... Table 4 podcast results List …" at bounding box center [688, 178] width 908 height 54
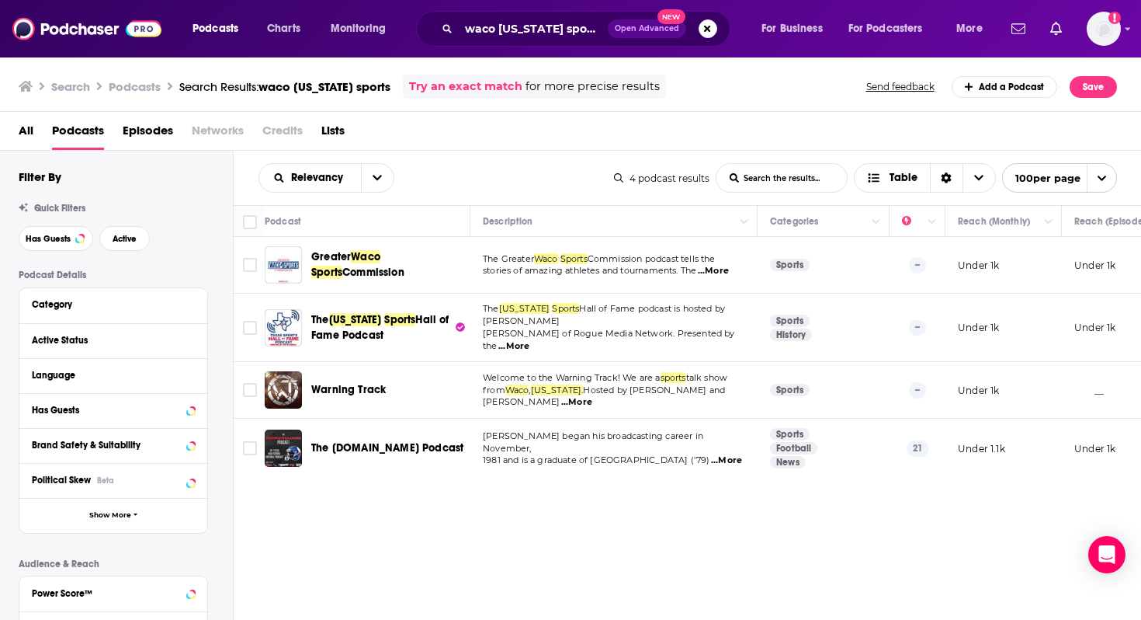
click at [481, 175] on div "Relevancy List Search Input Search the results... Table" at bounding box center [437, 178] width 356 height 30
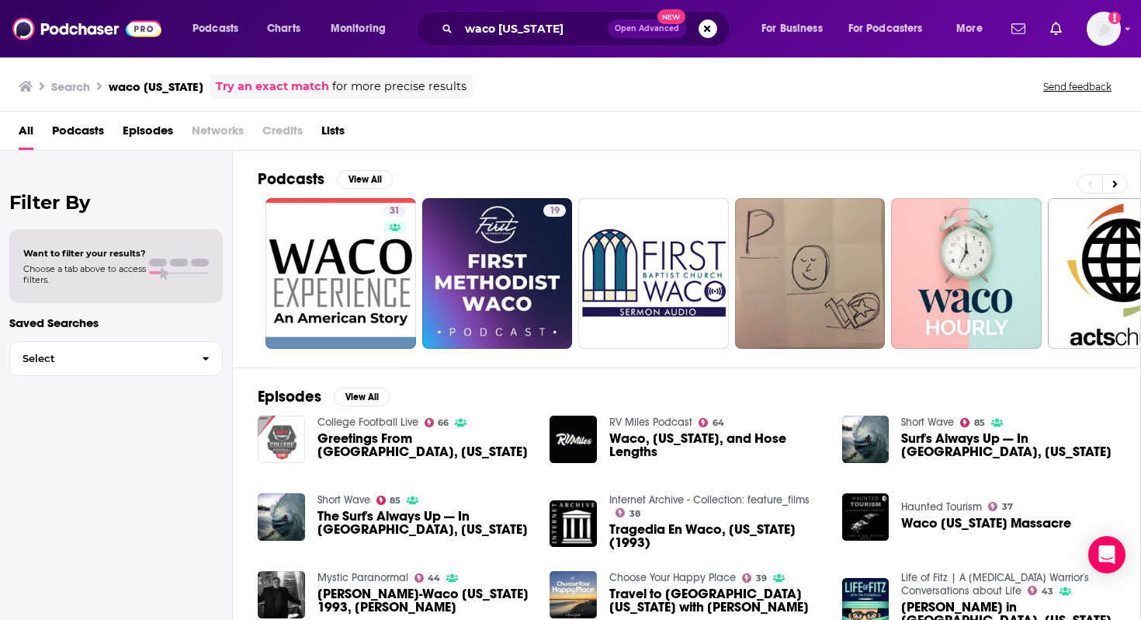
click at [292, 433] on img "Greetings From Waco, Texas" at bounding box center [281, 438] width 47 height 47
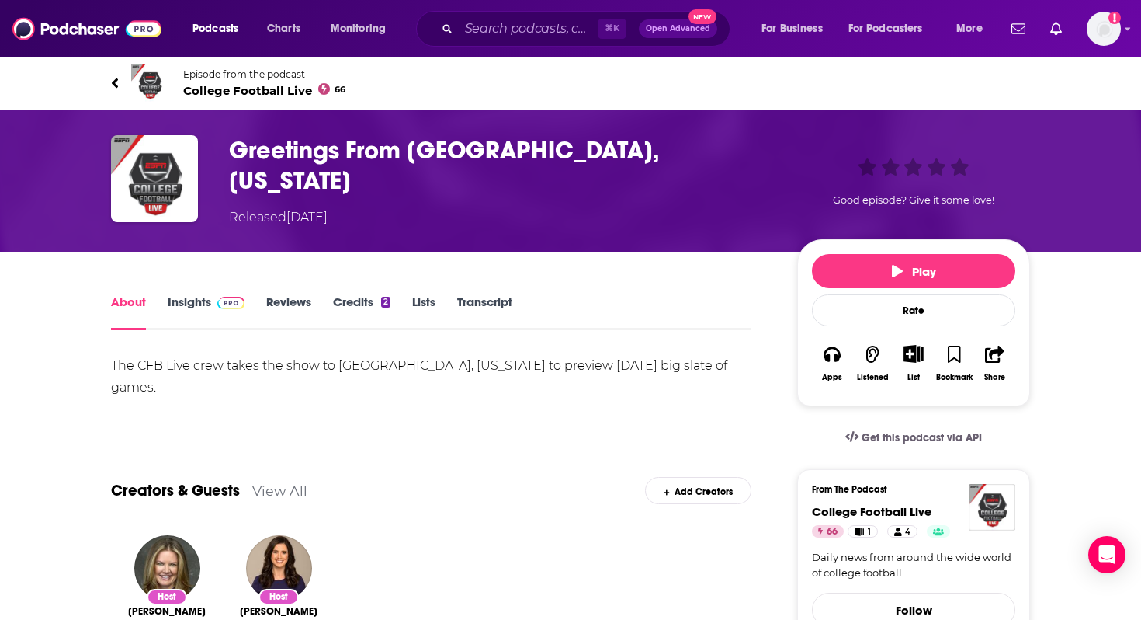
click at [182, 295] on link "Insights" at bounding box center [206, 312] width 77 height 36
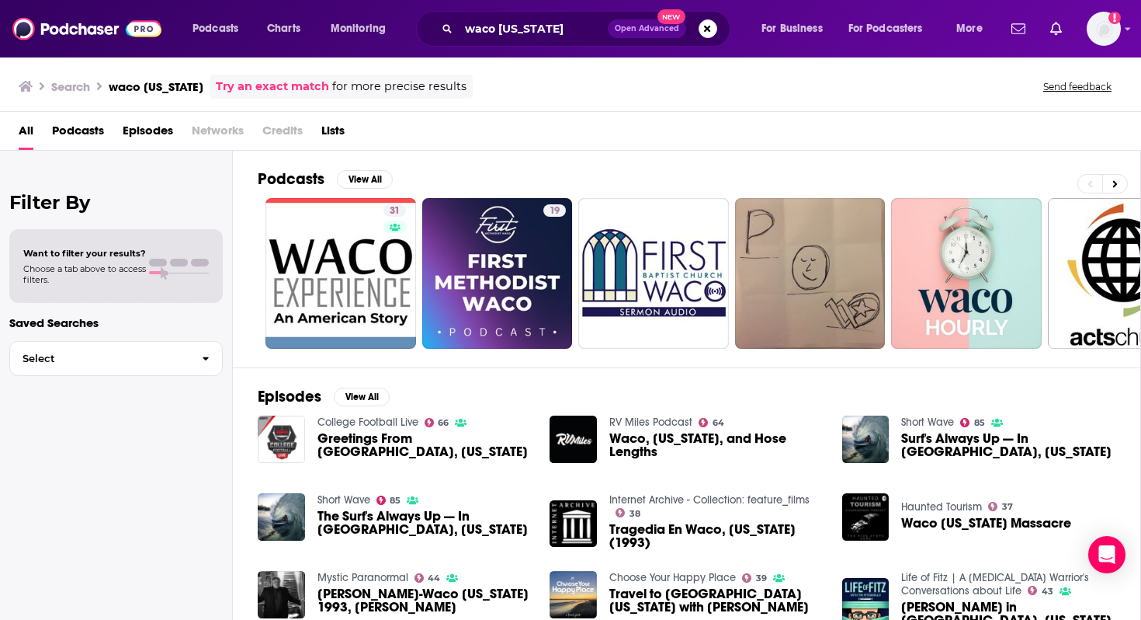
click at [591, 123] on div "All Podcasts Episodes Networks Credits Lists" at bounding box center [574, 134] width 1110 height 32
